Goal: Task Accomplishment & Management: Complete application form

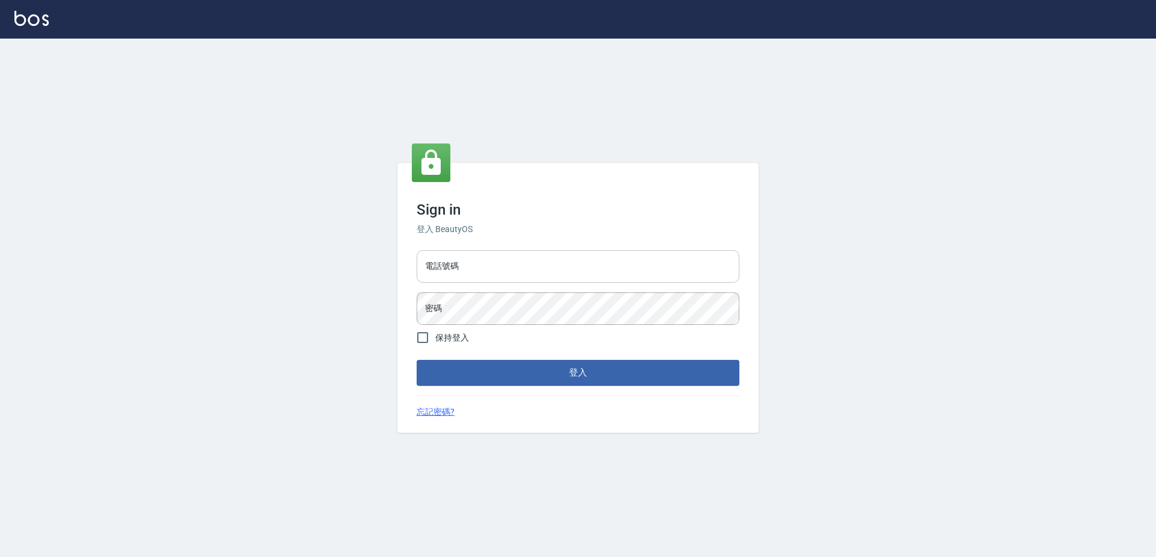
click at [448, 268] on input "電話號碼" at bounding box center [578, 266] width 323 height 33
type input "0423939755"
click at [417, 360] on button "登入" at bounding box center [578, 372] width 323 height 25
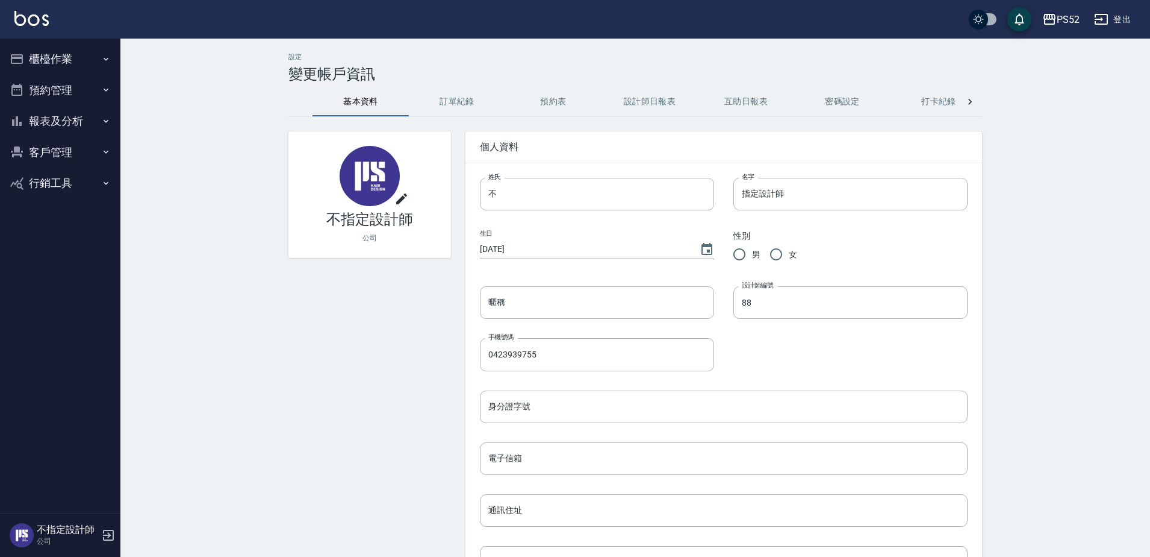
click at [96, 96] on button "預約管理" at bounding box center [60, 90] width 111 height 31
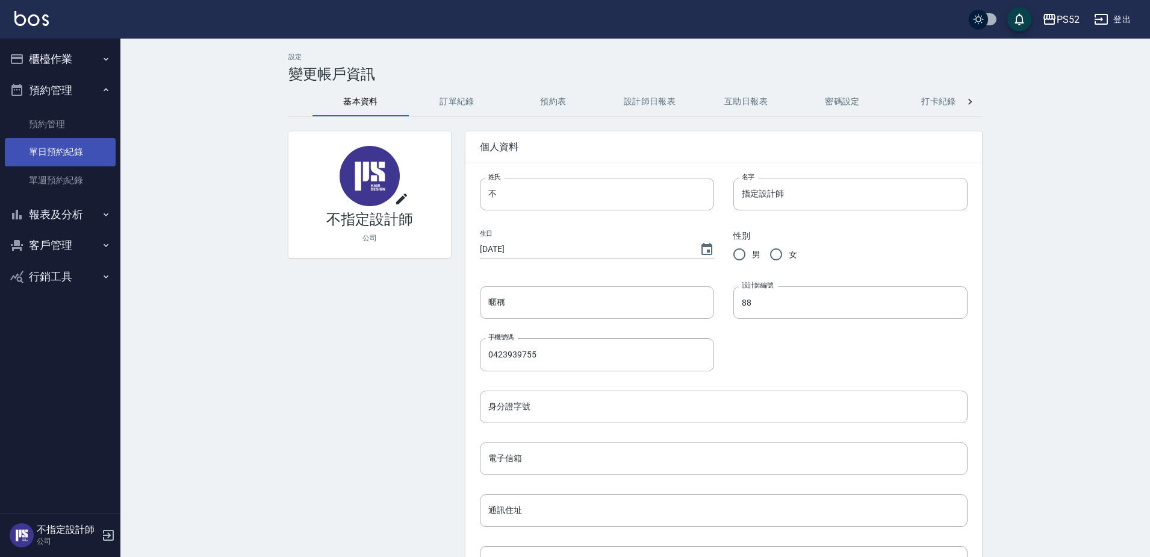
click at [83, 147] on link "單日預約紀錄" at bounding box center [60, 152] width 111 height 28
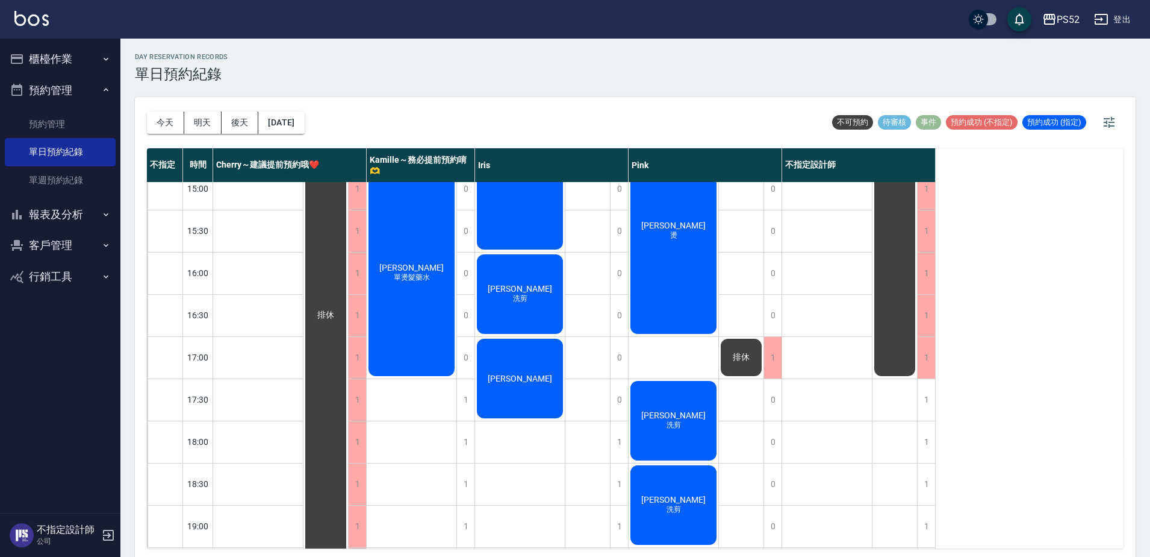
scroll to position [402, 0]
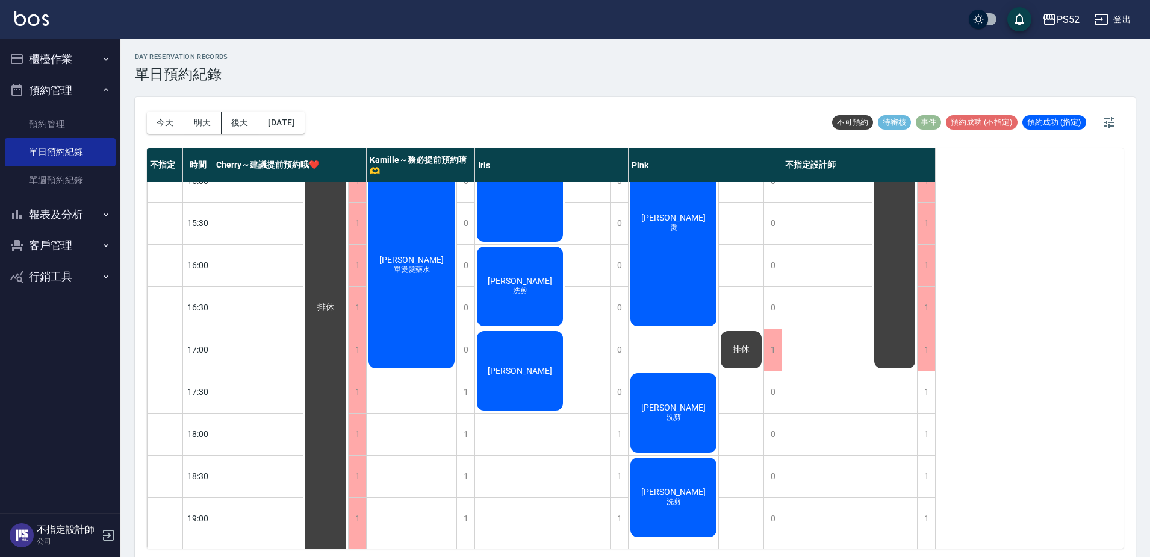
click at [522, 373] on span "[PERSON_NAME]" at bounding box center [519, 371] width 69 height 10
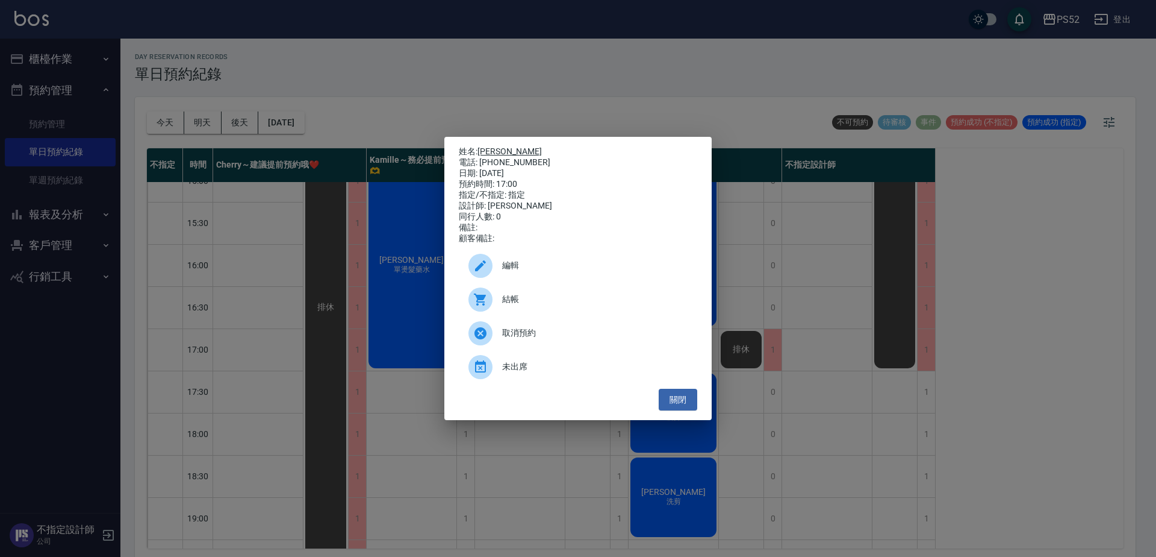
click at [499, 152] on link "[PERSON_NAME]" at bounding box center [510, 151] width 64 height 10
click at [685, 420] on div "姓名: 宋紹誠 電話: 0972066347 日期: 2025/09/06 預約時間: 17:00 指定/不指定: 指定 設計師: Iris 同行人數: 0 …" at bounding box center [577, 279] width 267 height 284
click at [687, 406] on button "關閉" at bounding box center [678, 399] width 39 height 22
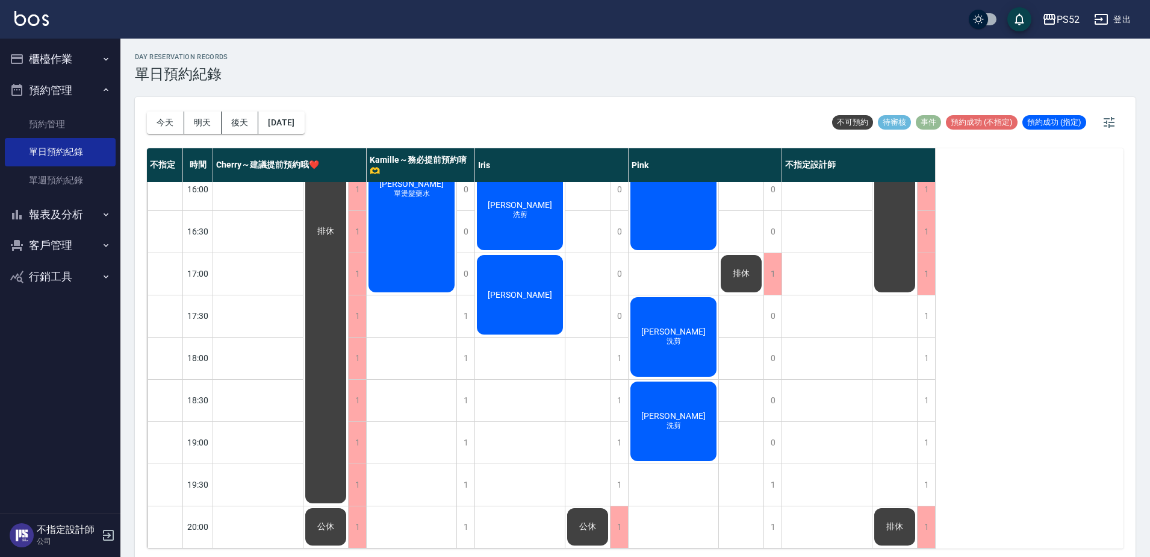
scroll to position [488, 0]
click at [208, 121] on button "明天" at bounding box center [202, 122] width 37 height 22
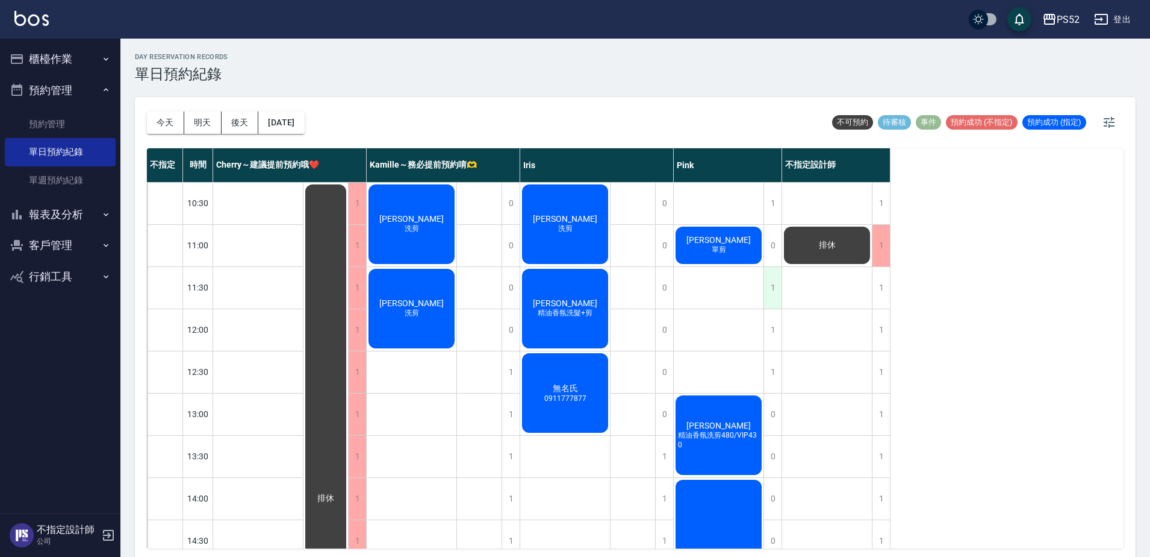
click at [769, 288] on div "1" at bounding box center [773, 288] width 18 height 42
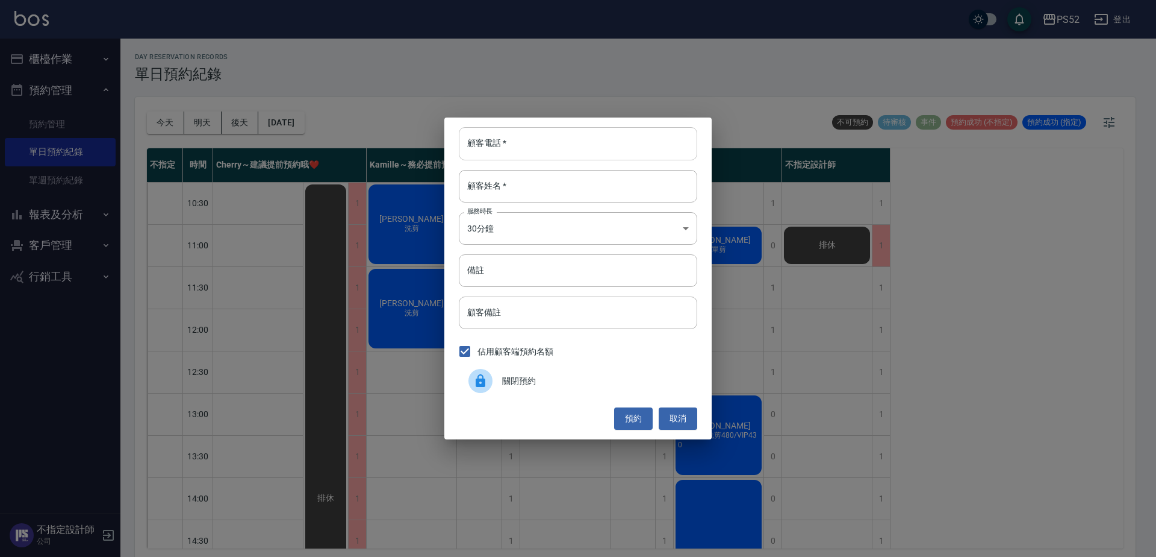
click at [507, 141] on input "顧客電話   *" at bounding box center [578, 143] width 239 height 33
click at [523, 147] on input "0980902483" at bounding box center [578, 143] width 239 height 33
type input "0980902483"
click at [148, 261] on div "顧客電話   * 0980902483 顧客電話   * 顧客姓名   * 顧客姓名   * 服務時長 30分鐘 1 服務時長 備註 備註 顧客備註 顧客備註…" at bounding box center [578, 278] width 1156 height 557
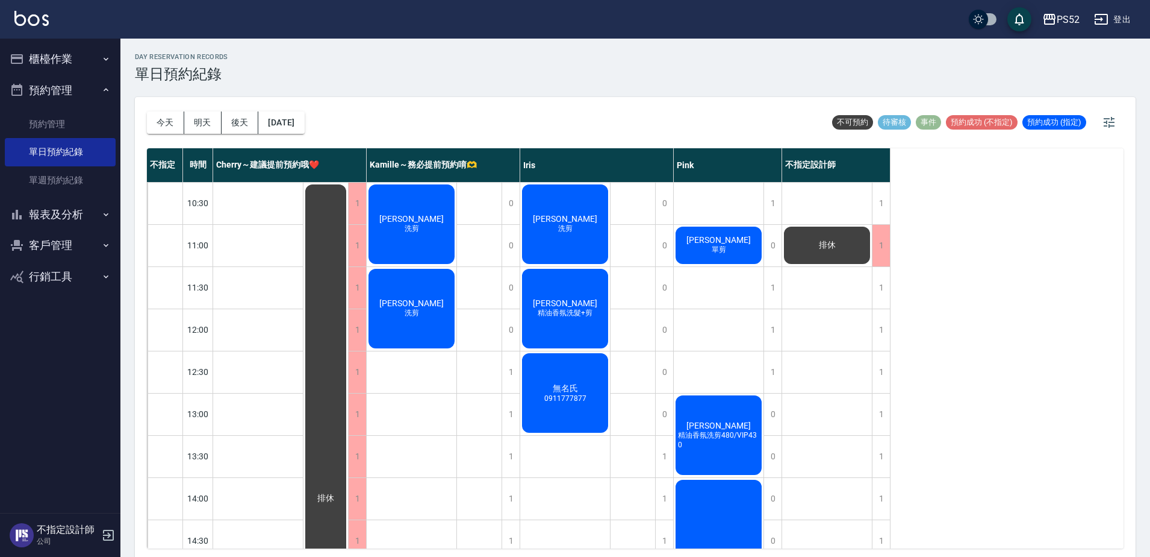
click at [81, 246] on button "客戶管理" at bounding box center [60, 244] width 111 height 31
click at [83, 271] on link "客戶列表" at bounding box center [60, 280] width 111 height 28
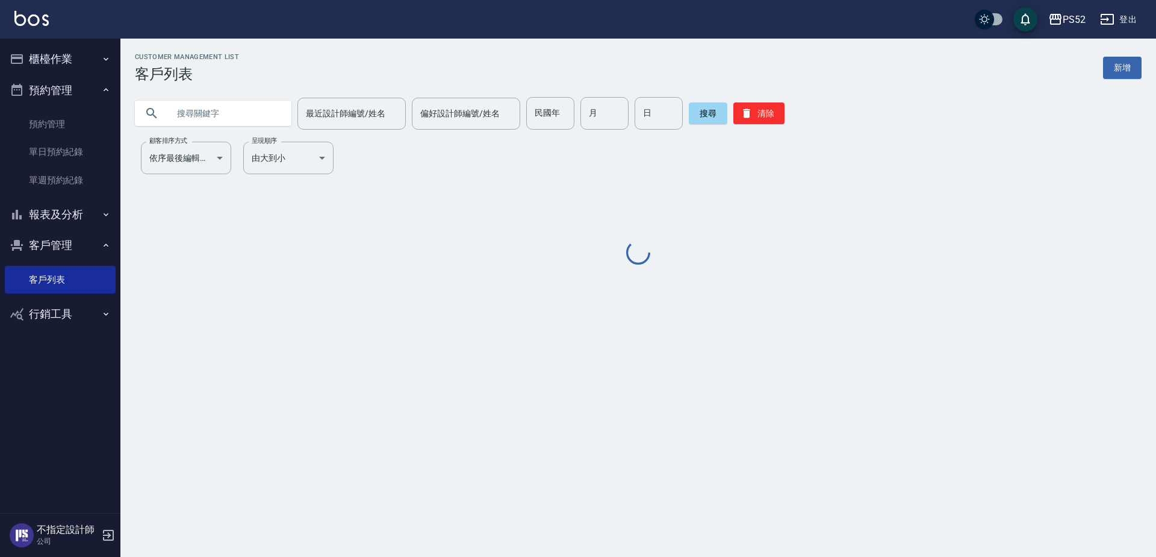
click at [201, 128] on input "text" at bounding box center [225, 113] width 113 height 33
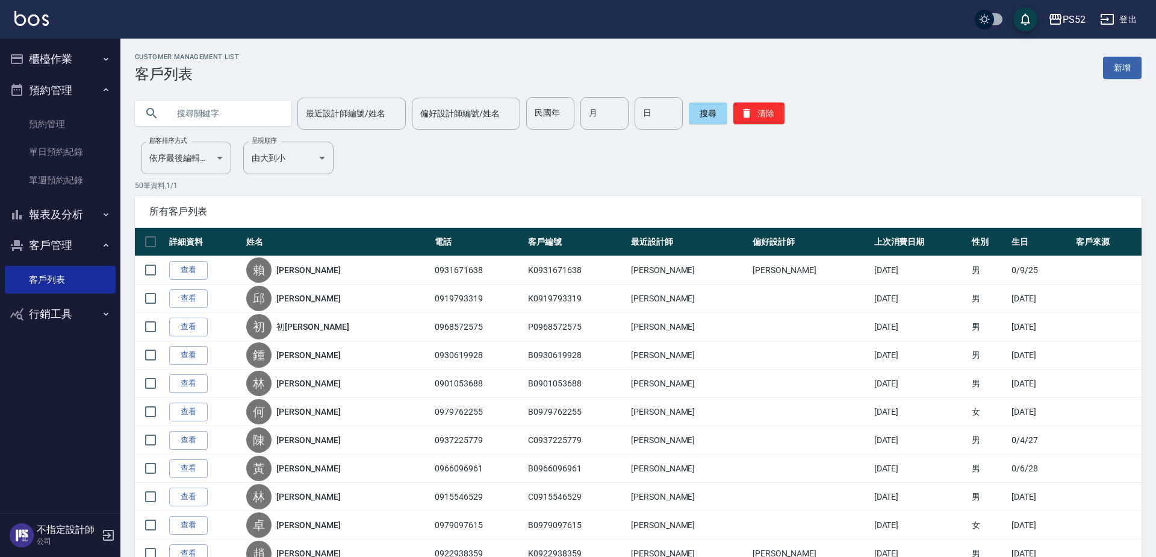
paste input "0980902483"
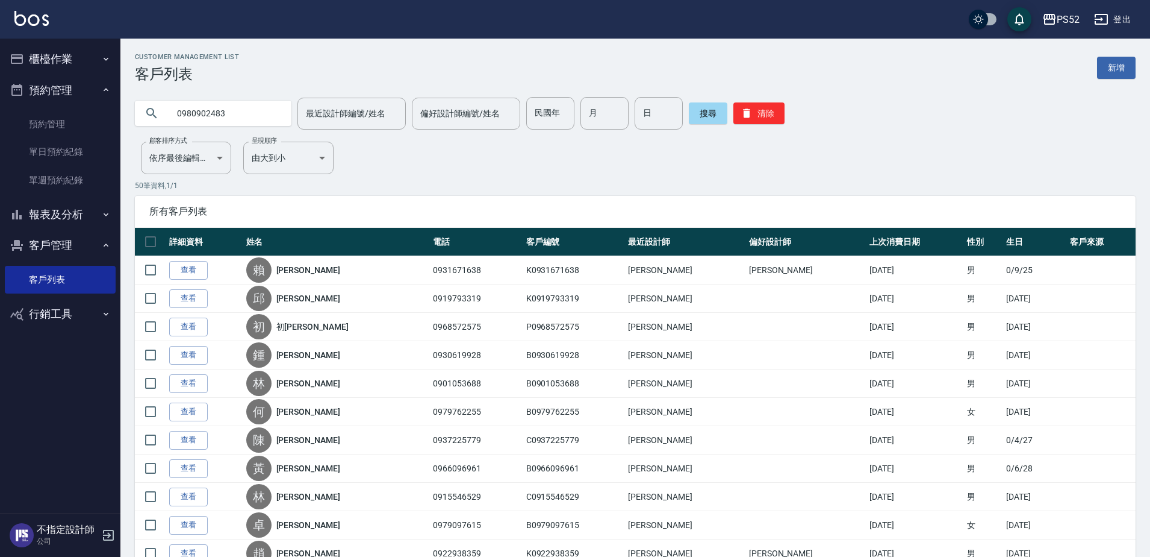
type input "0980902483"
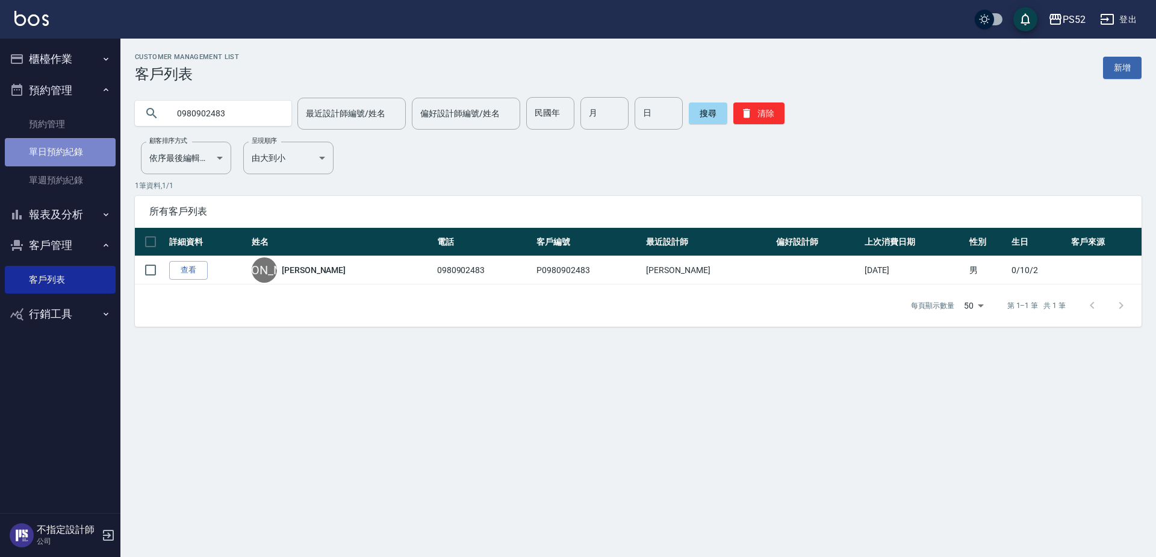
click at [89, 151] on link "單日預約紀錄" at bounding box center [60, 152] width 111 height 28
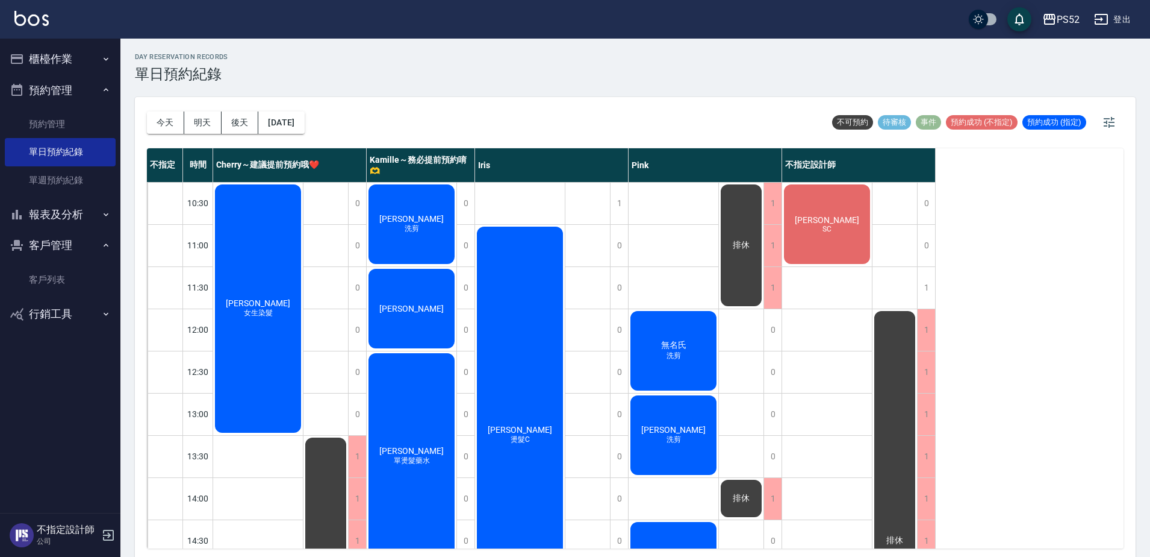
click at [200, 117] on button "明天" at bounding box center [202, 122] width 37 height 22
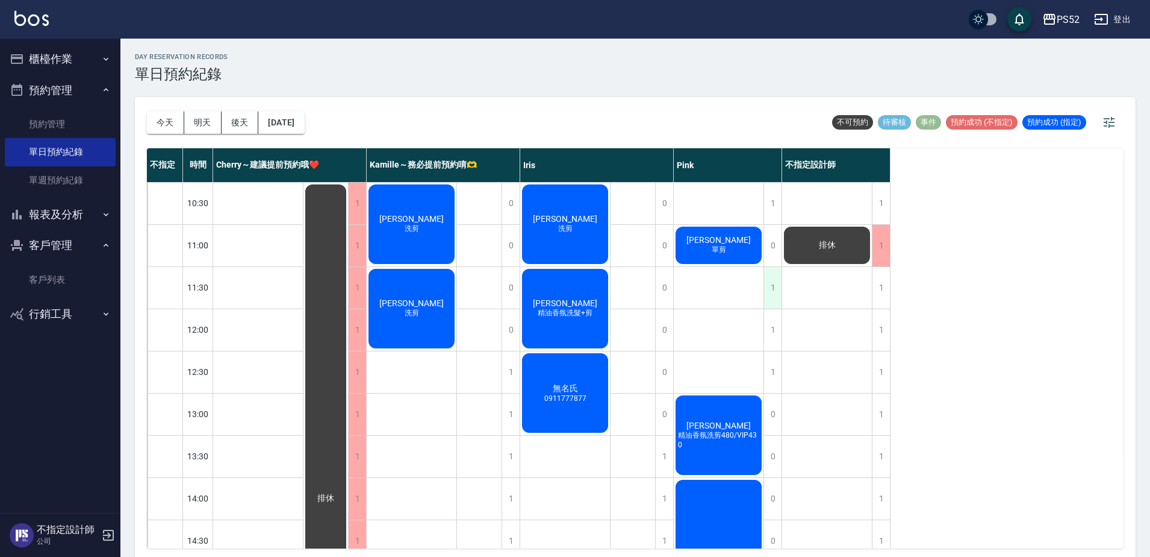
click at [773, 281] on div "1" at bounding box center [773, 288] width 18 height 42
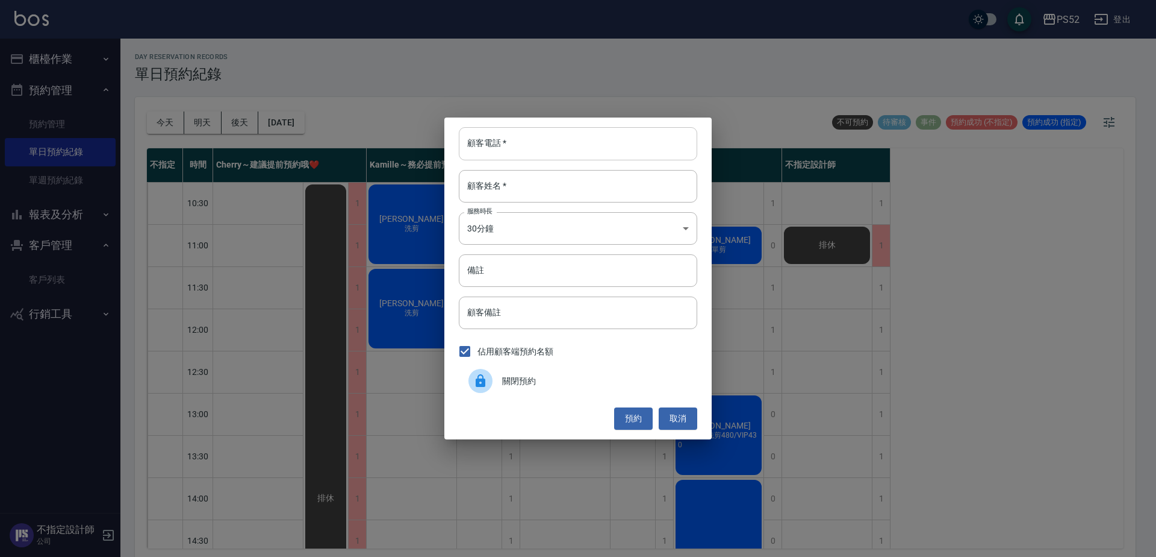
click at [576, 136] on input "顧客電話   *" at bounding box center [578, 143] width 239 height 33
paste input "0980902483"
type input "0980902483"
click at [566, 178] on input "顧客姓名   *" at bounding box center [578, 186] width 239 height 33
type input "V"
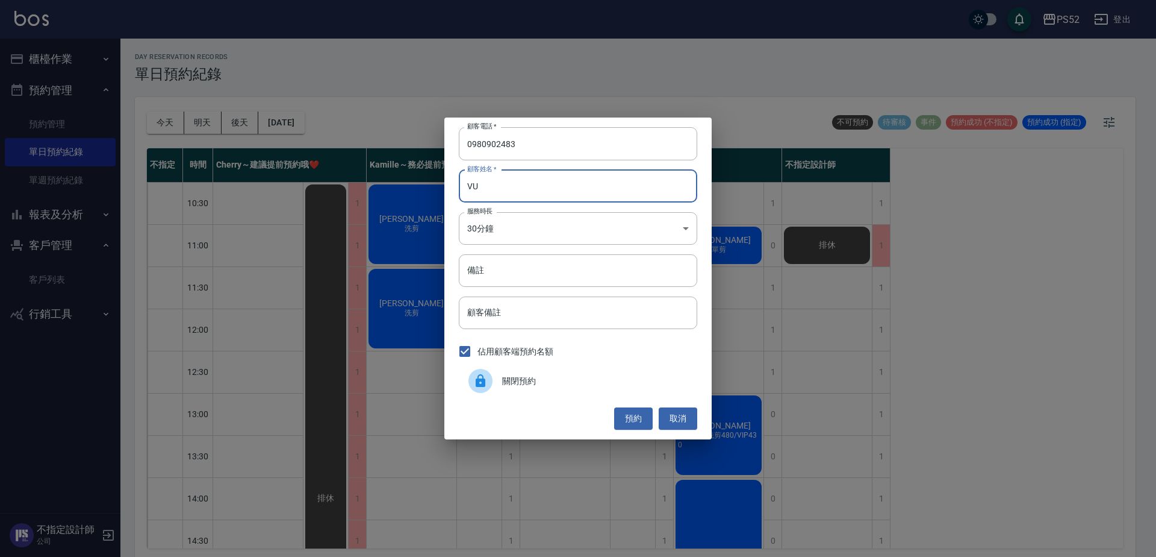
type input "V"
type input "楊"
click at [555, 218] on body "PS52 登出 櫃檯作業 排班表 現場電腦打卡 掃碼打卡 預約管理 預約管理 單日預約紀錄 單週預約紀錄 報表及分析 報表目錄 互助日報表 互助點數明細 設計…" at bounding box center [578, 280] width 1156 height 560
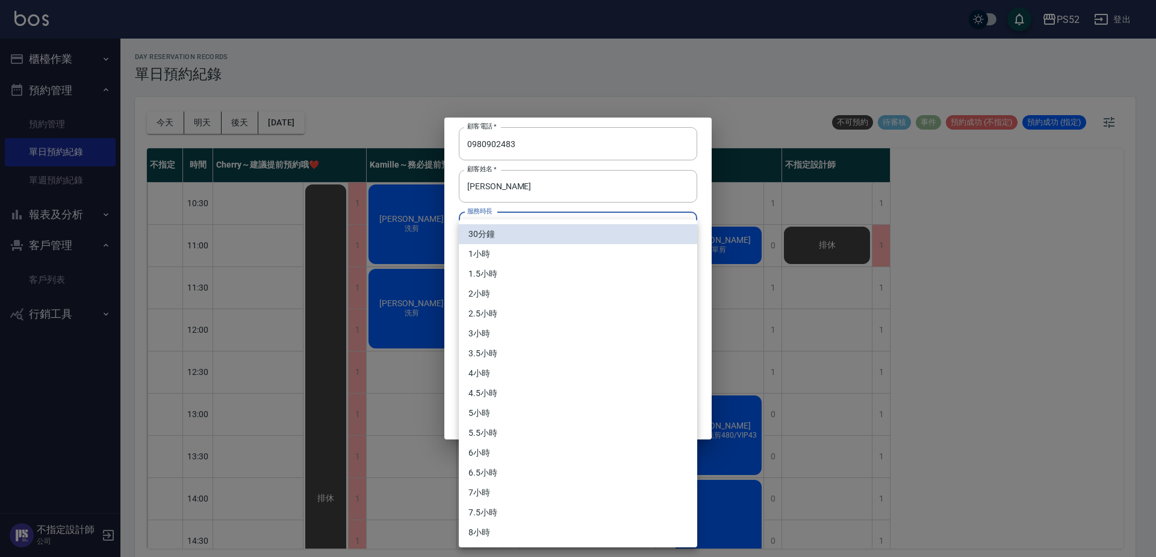
click at [533, 263] on li "1小時" at bounding box center [578, 254] width 239 height 20
type input "2"
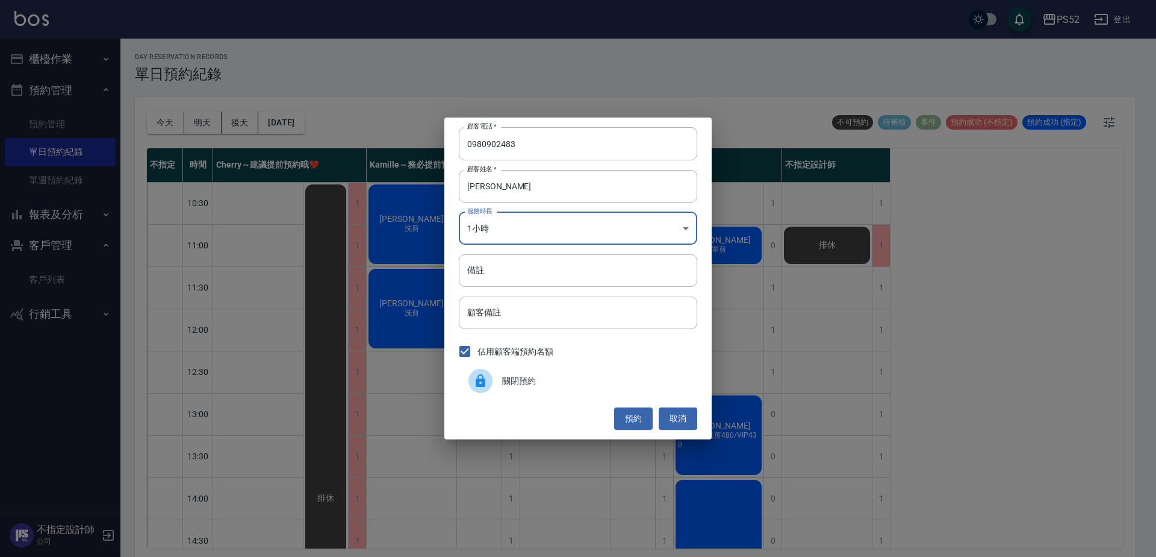
click at [523, 279] on input "備註" at bounding box center [578, 270] width 239 height 33
type input "喜"
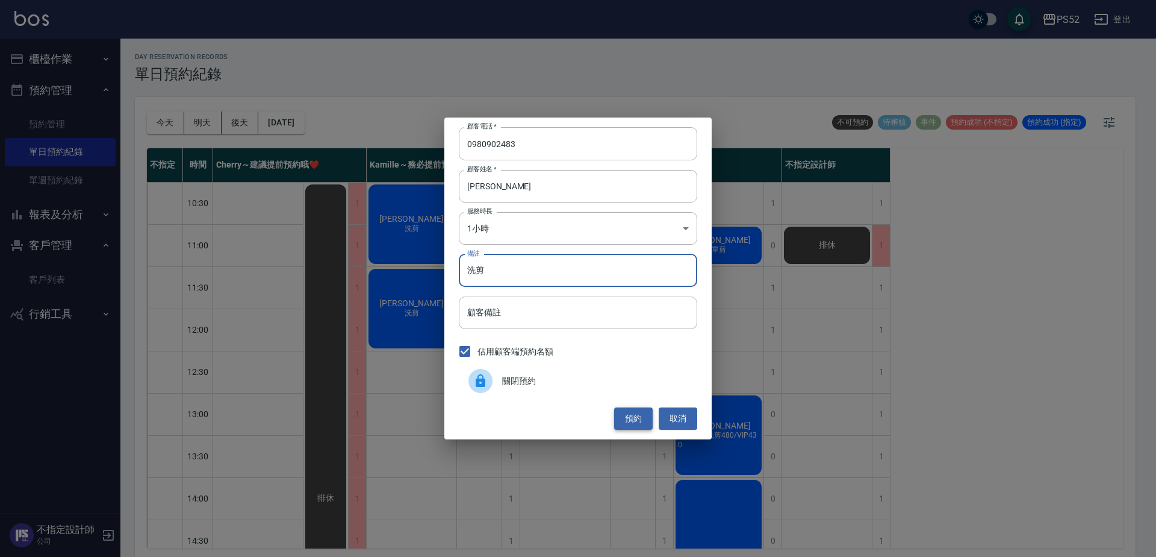
type input "洗剪"
click at [623, 420] on button "預約" at bounding box center [633, 418] width 39 height 22
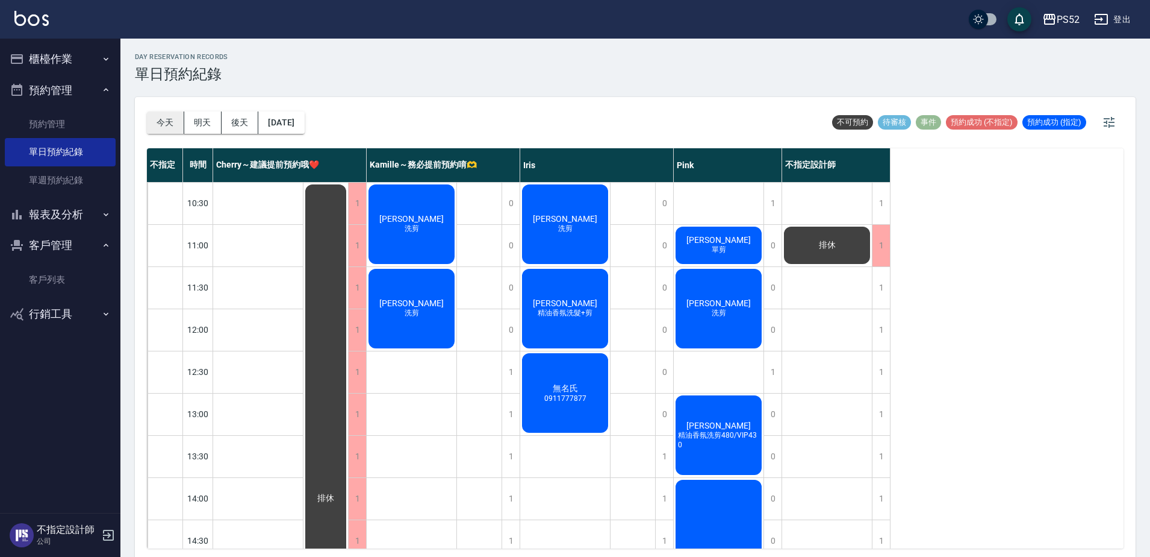
click at [152, 128] on button "今天" at bounding box center [165, 122] width 37 height 22
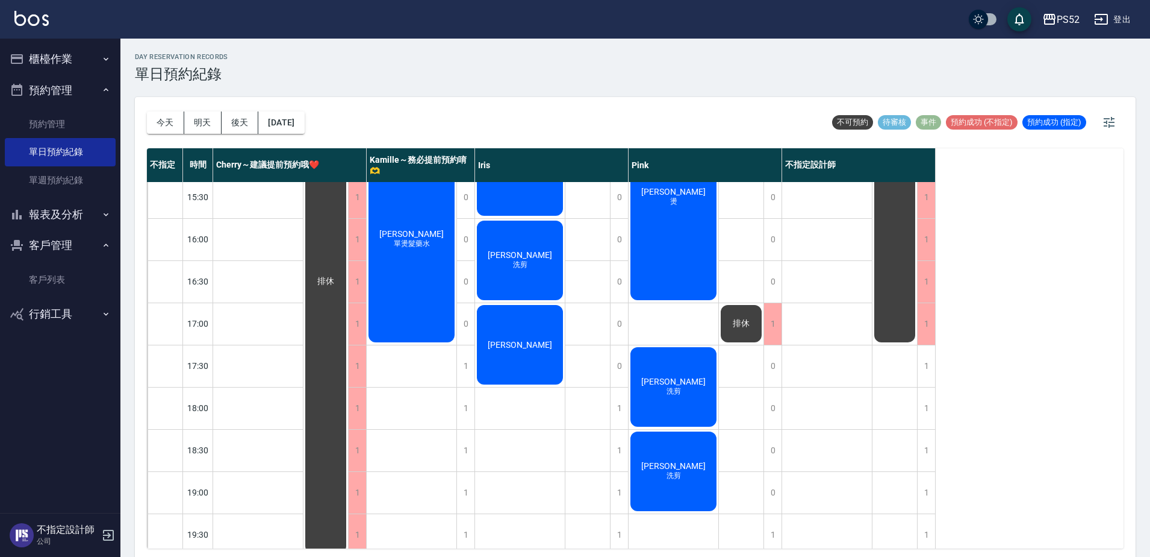
scroll to position [441, 0]
